Goal: Task Accomplishment & Management: Complete application form

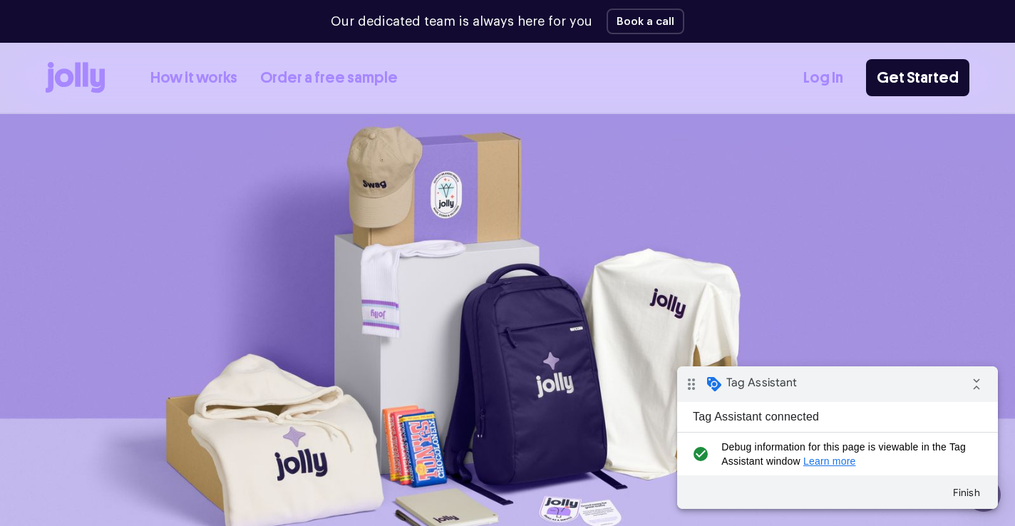
scroll to position [6, 0]
click at [880, 77] on link "Get Started" at bounding box center [917, 77] width 103 height 37
